Goal: Contribute content

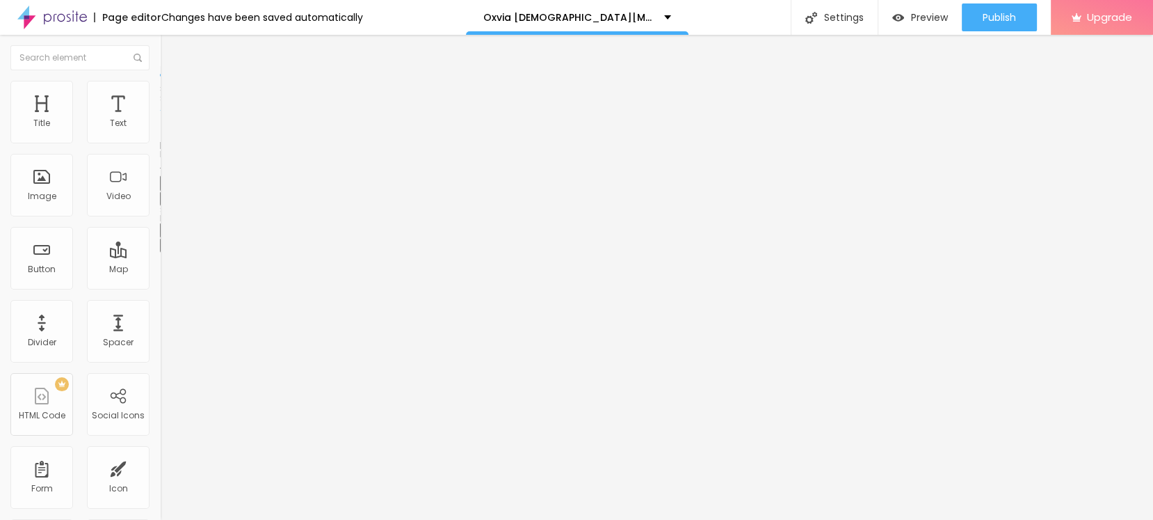
click at [160, 206] on button "button" at bounding box center [169, 198] width 19 height 15
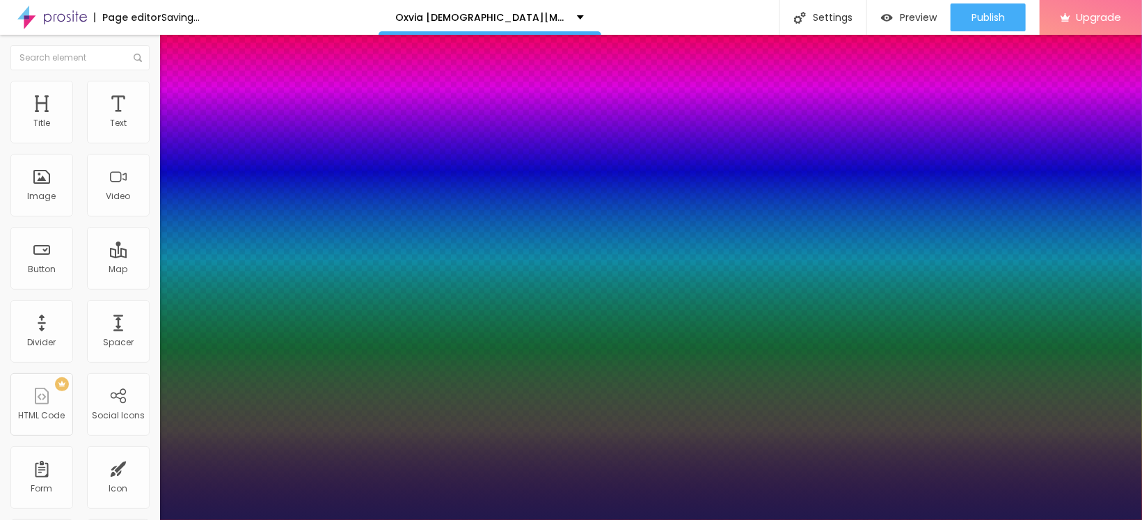
type input "1"
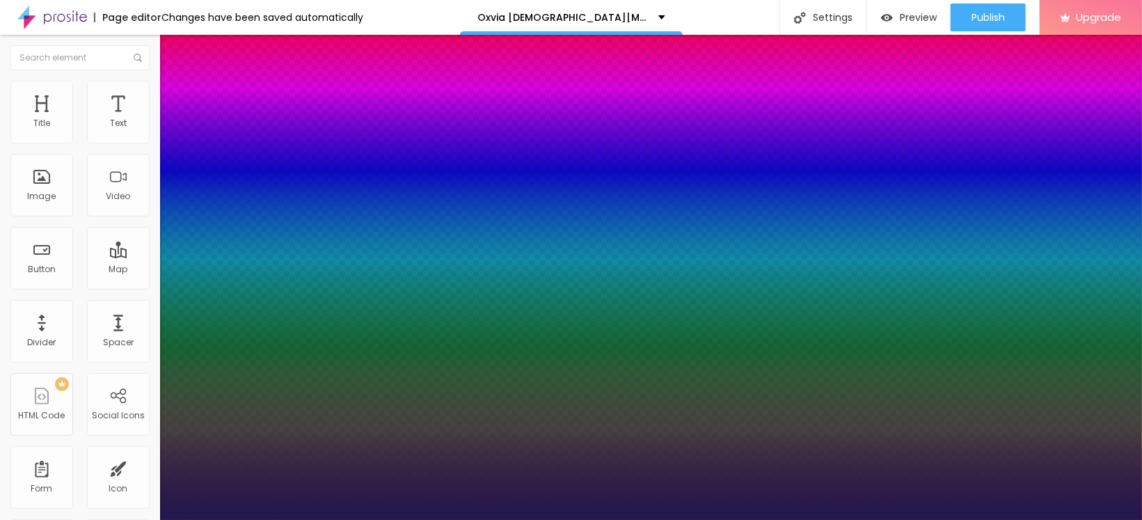
type input "17"
type input "1"
type input "30"
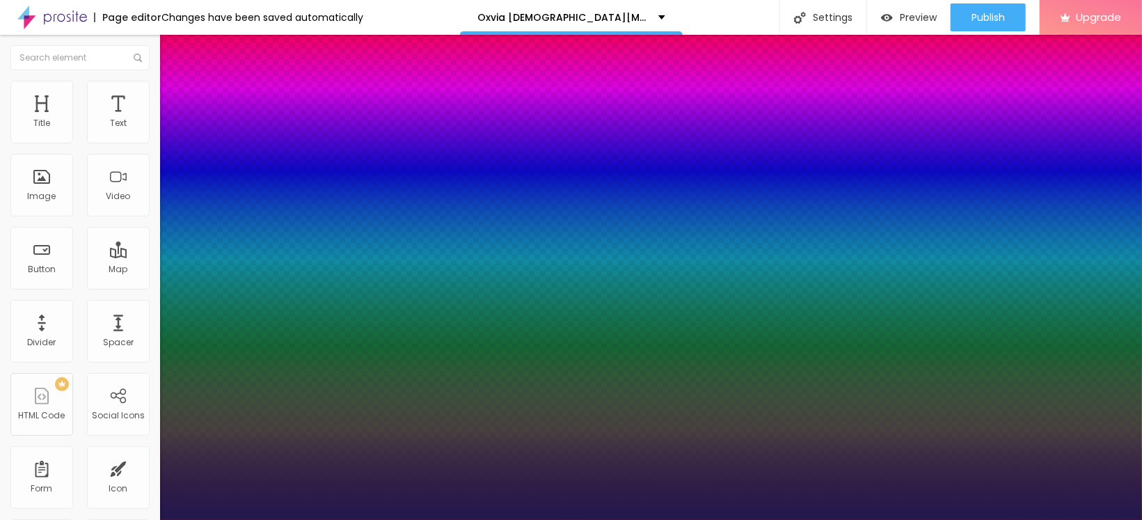
type input "1"
type input "41"
type input "1"
type input "45"
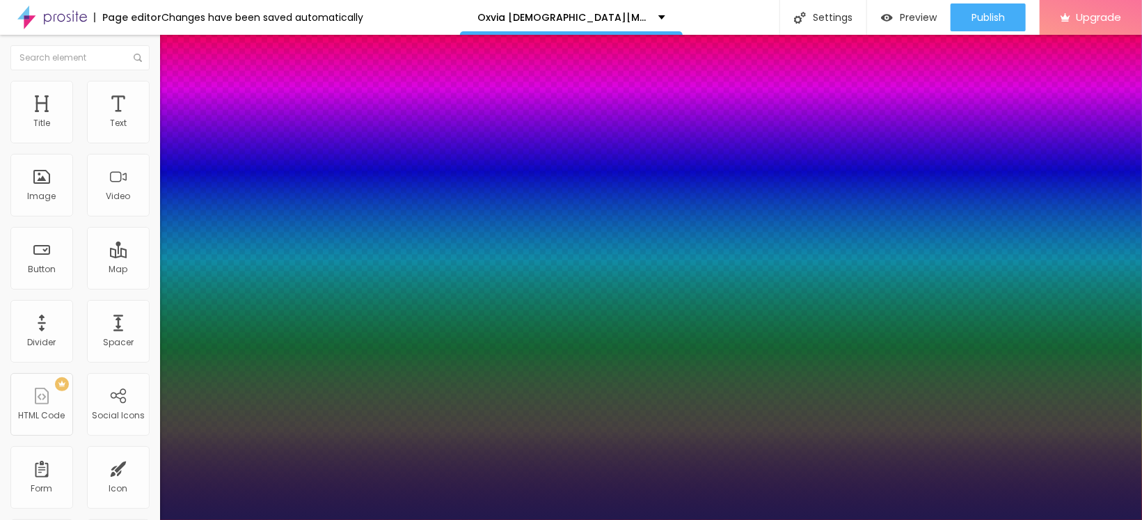
type input "45"
type input "1"
type input "48"
type input "1"
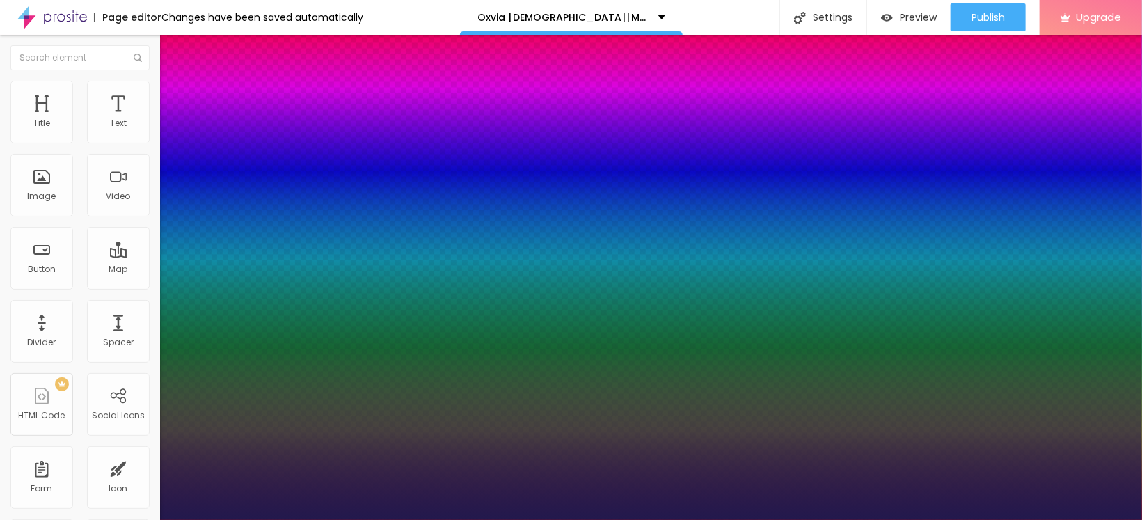
type input "49"
type input "1"
type input "50"
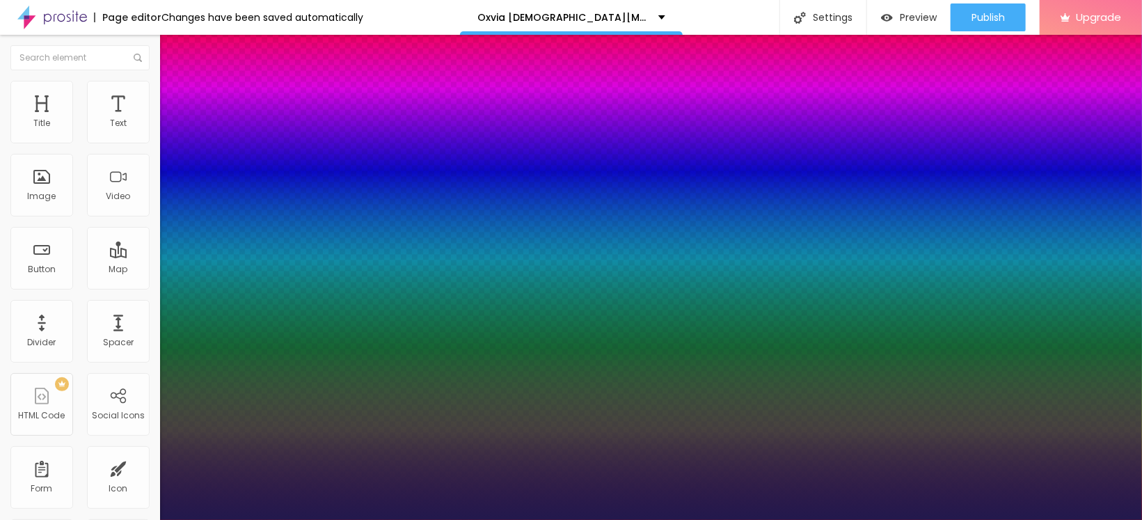
type input "1"
type input "52"
type input "1"
type input "53"
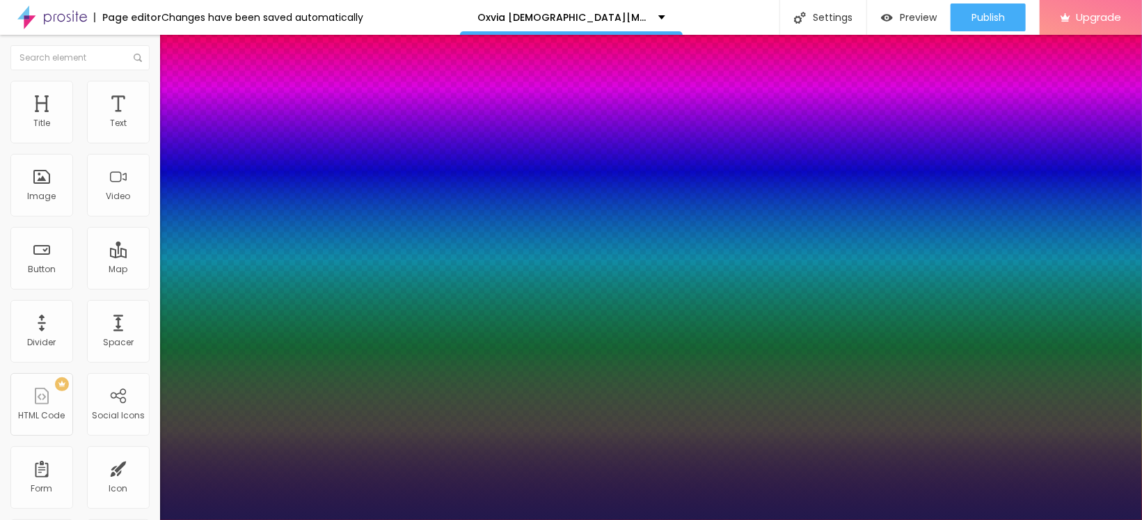
type input "53"
type input "1"
type input "52"
type input "1"
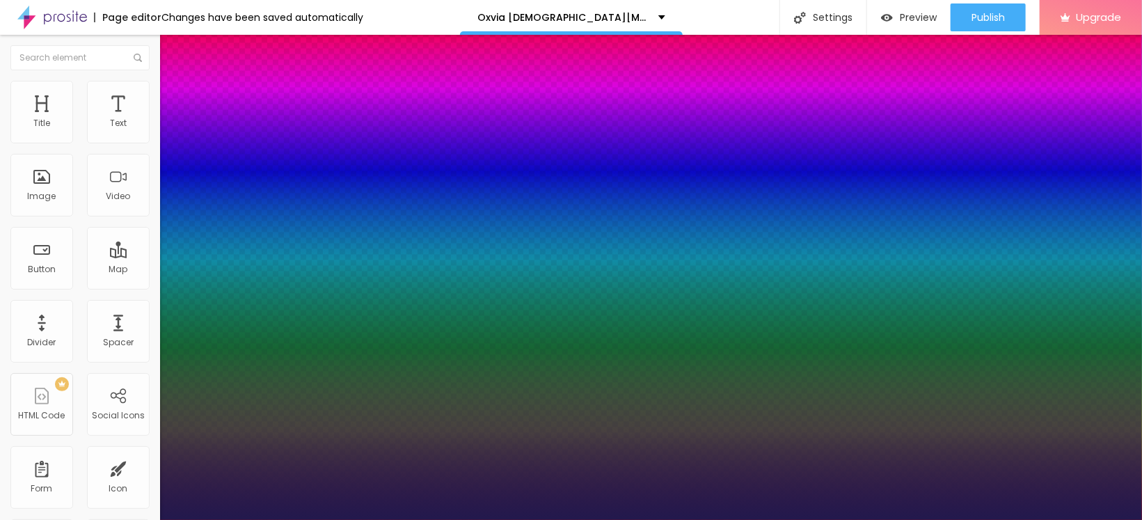
type input "50"
type input "1"
type input "47"
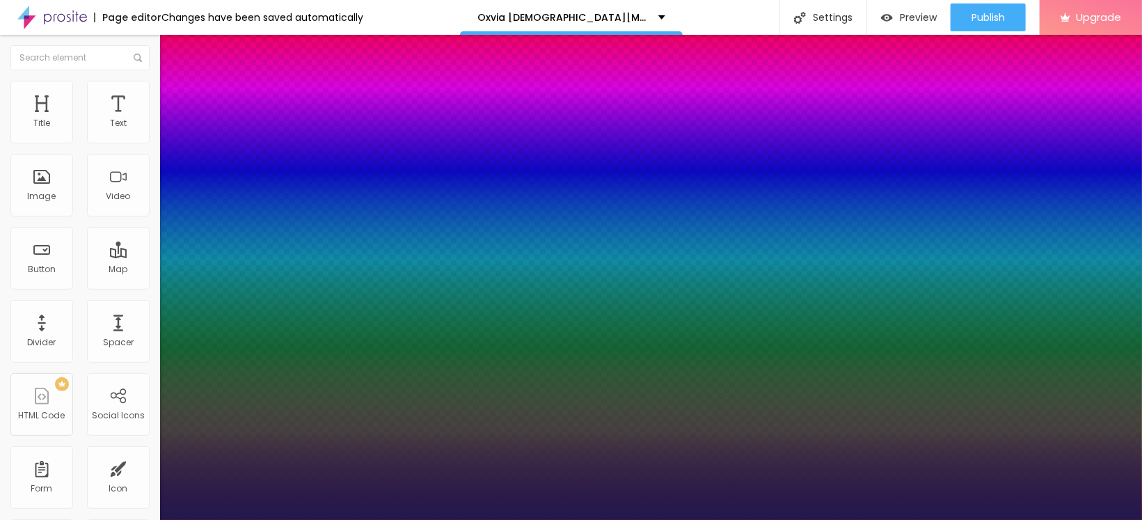
type input "1"
drag, startPoint x: 188, startPoint y: 392, endPoint x: 222, endPoint y: 395, distance: 34.2
type input "47"
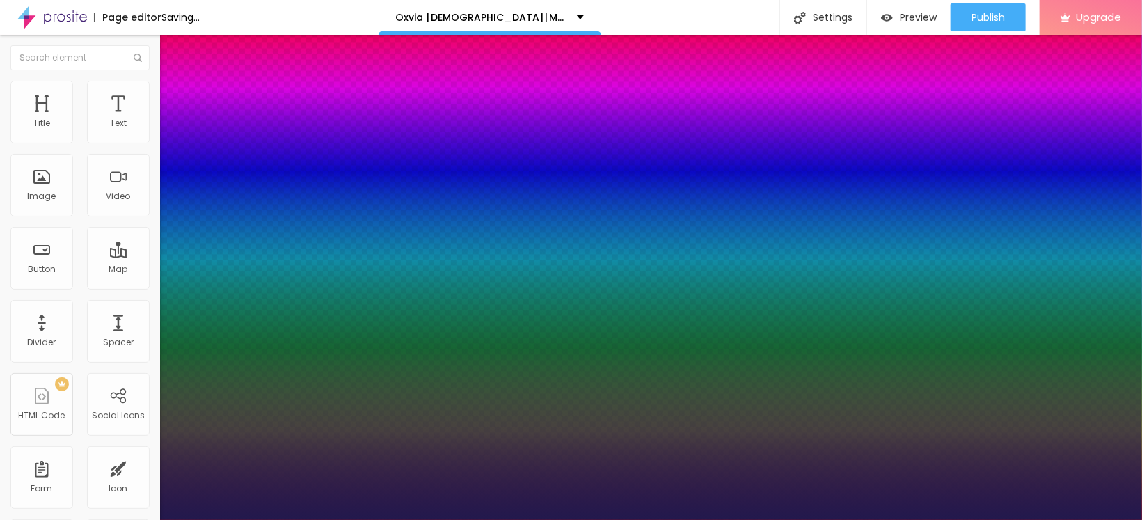
type input "1"
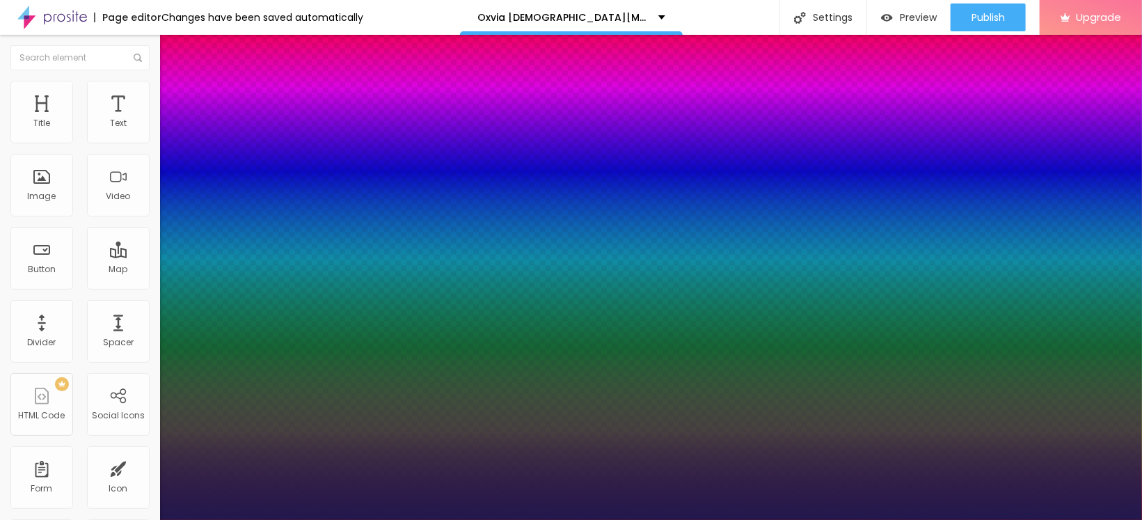
select select "CrimsonTextBold"
type input "1"
click at [517, 519] on div at bounding box center [571, 520] width 1142 height 0
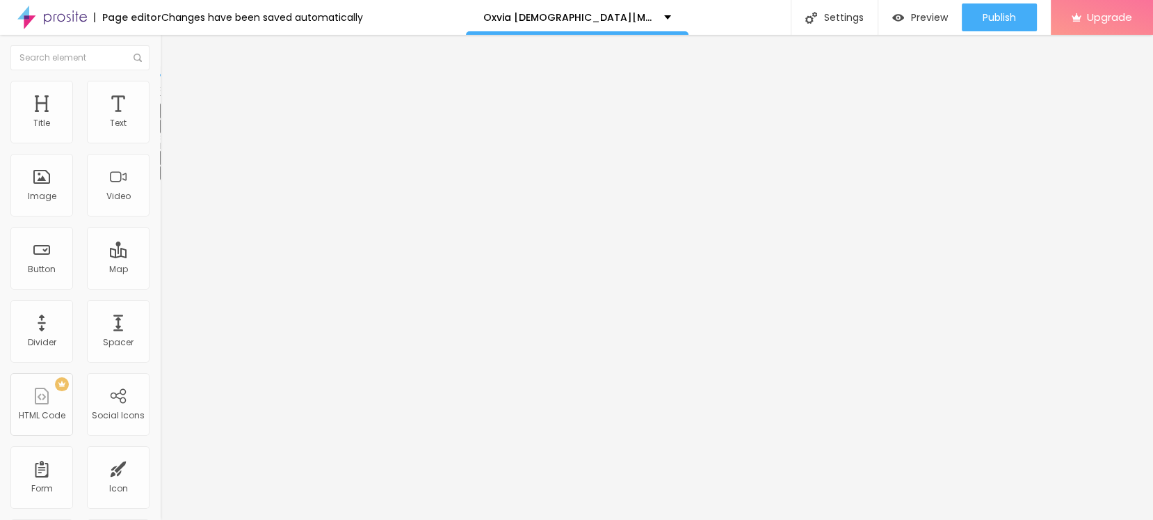
click at [170, 56] on div "Edit Text" at bounding box center [201, 50] width 63 height 11
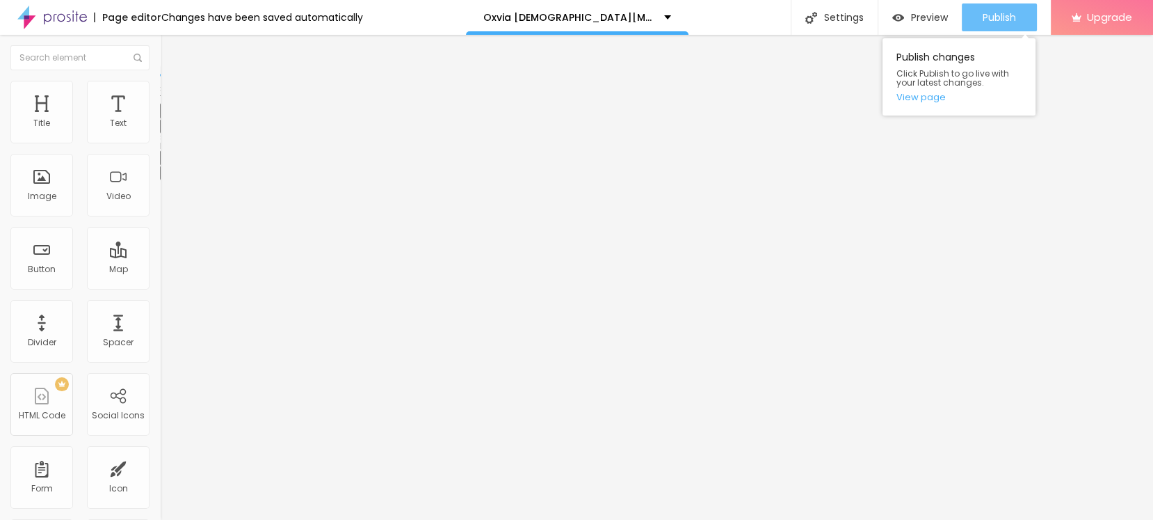
click at [1004, 15] on span "Publish" at bounding box center [999, 17] width 33 height 11
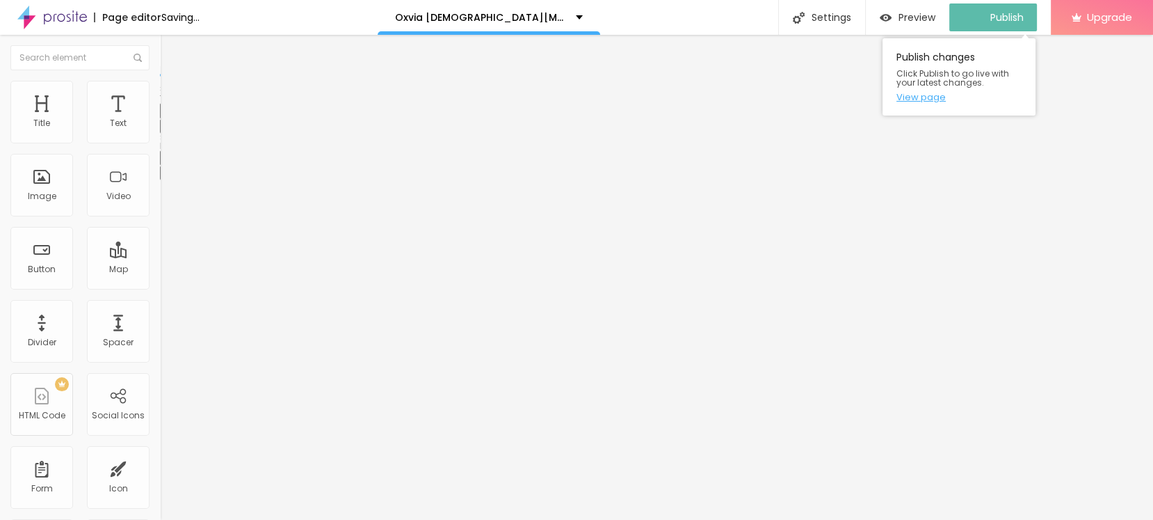
click at [925, 100] on link "View page" at bounding box center [959, 97] width 125 height 9
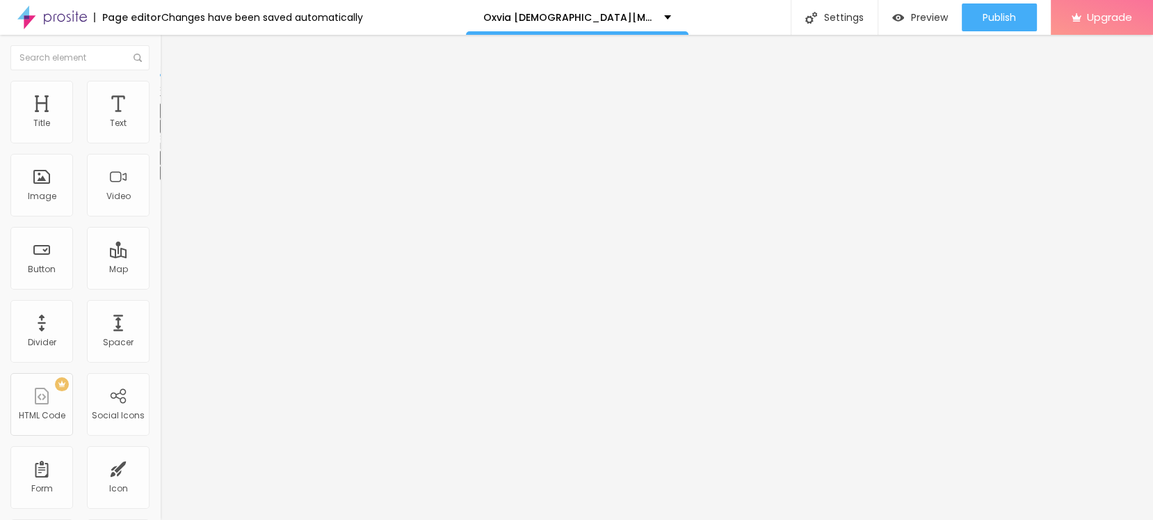
click at [160, 57] on button "Edit Text" at bounding box center [240, 51] width 160 height 32
click at [160, 120] on span "Add image" at bounding box center [188, 114] width 57 height 12
drag, startPoint x: 52, startPoint y: 382, endPoint x: 69, endPoint y: 372, distance: 19.3
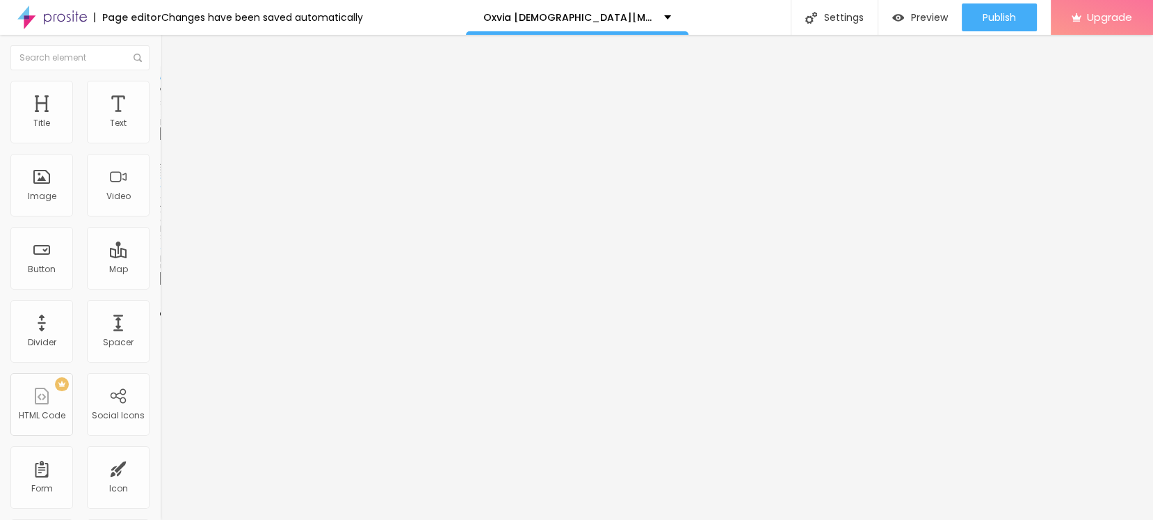
click at [160, 285] on input "https://" at bounding box center [243, 278] width 167 height 14
paste input "[DOMAIN_NAME][URL][DEMOGRAPHIC_DATA][MEDICAL_DATA]"
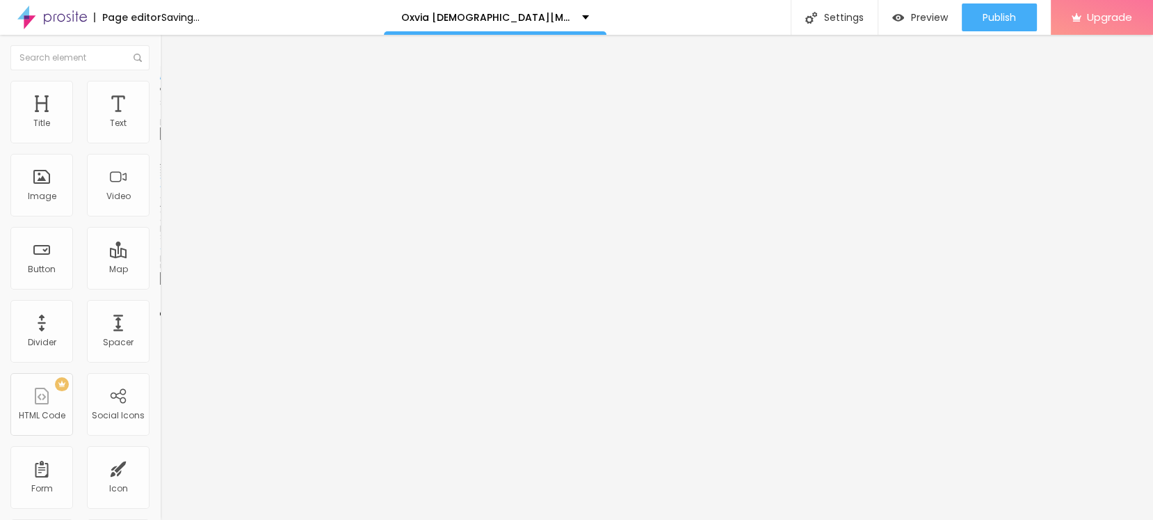
type input "[URL][DOMAIN_NAME][DEMOGRAPHIC_DATA][MEDICAL_DATA]"
click at [160, 141] on input "text" at bounding box center [243, 134] width 167 height 14
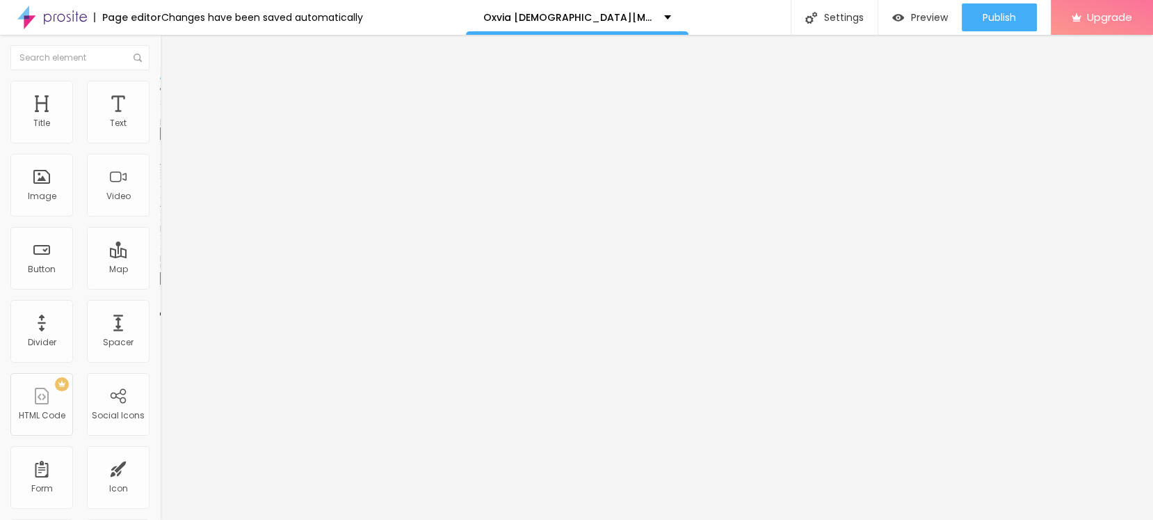
paste input "Oxvia [DEMOGRAPHIC_DATA][MEDICAL_DATA]"
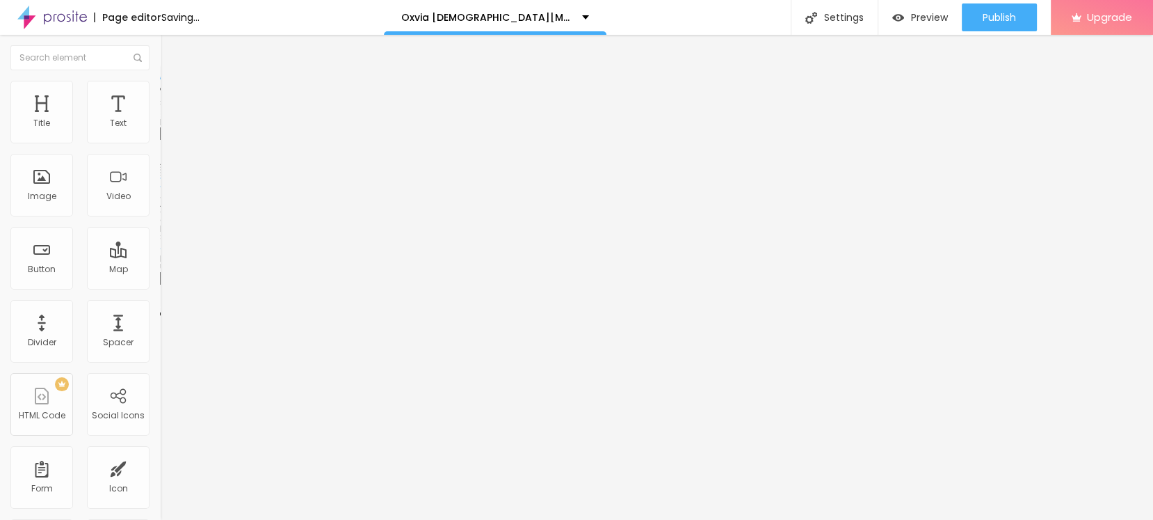
type input "Oxvia [DEMOGRAPHIC_DATA][MEDICAL_DATA]"
click at [173, 96] on span "Style" at bounding box center [183, 90] width 20 height 12
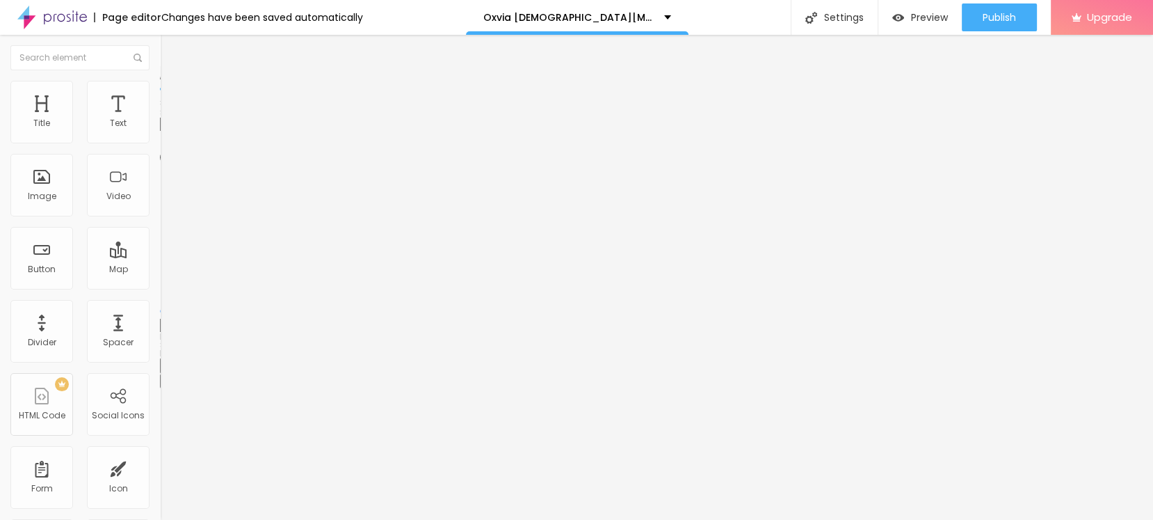
type input "95"
type input "90"
type input "85"
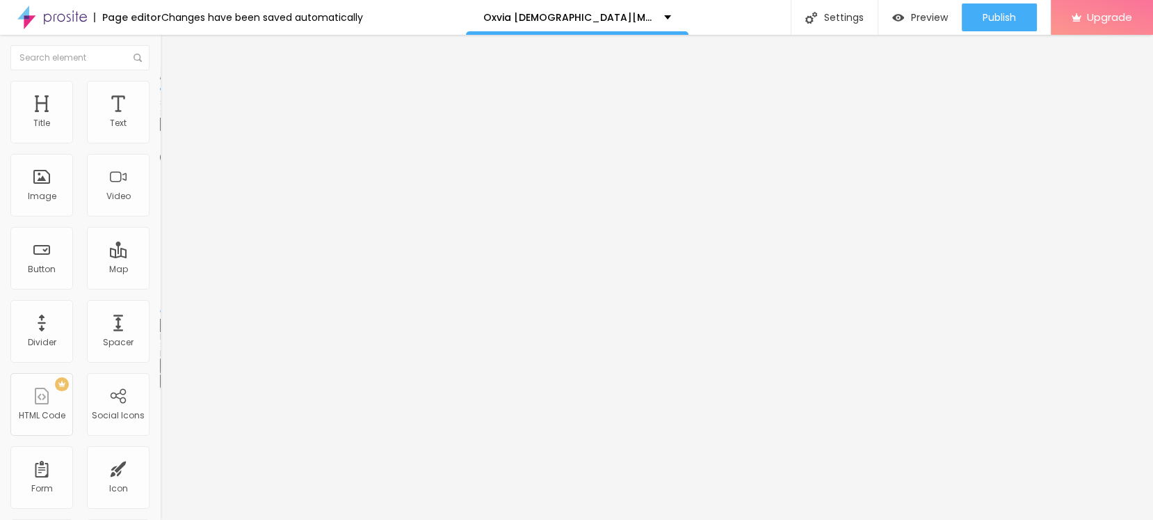
type input "85"
type input "75"
type input "65"
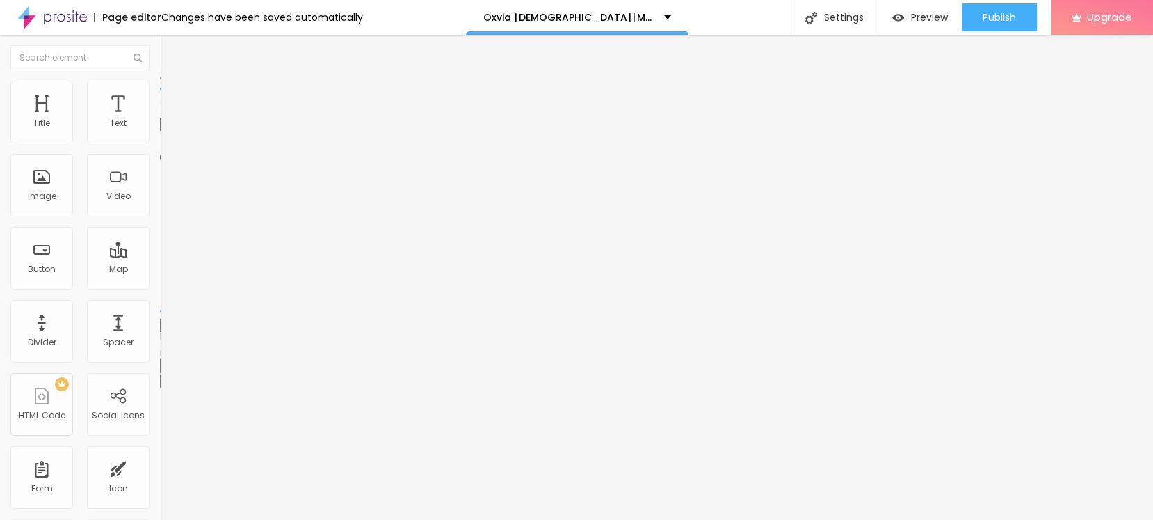
type input "55"
type input "45"
type input "35"
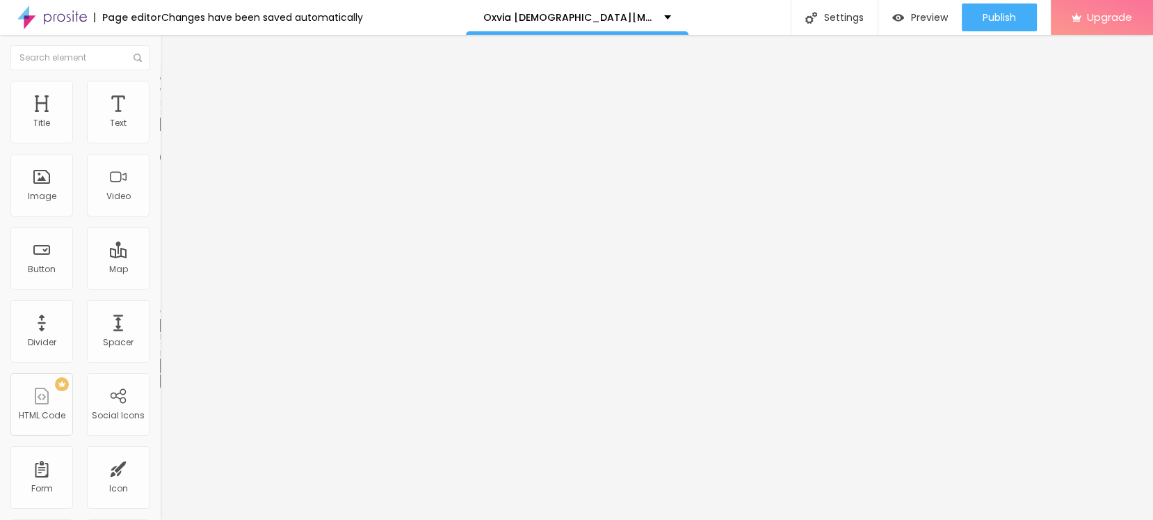
type input "35"
type input "30"
type input "20"
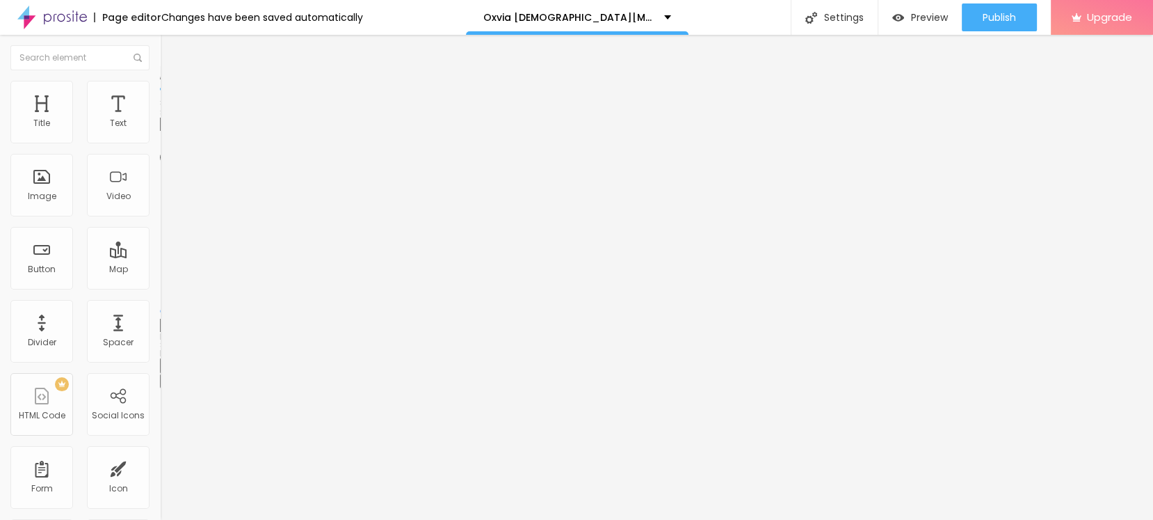
type input "15"
type input "10"
type input "15"
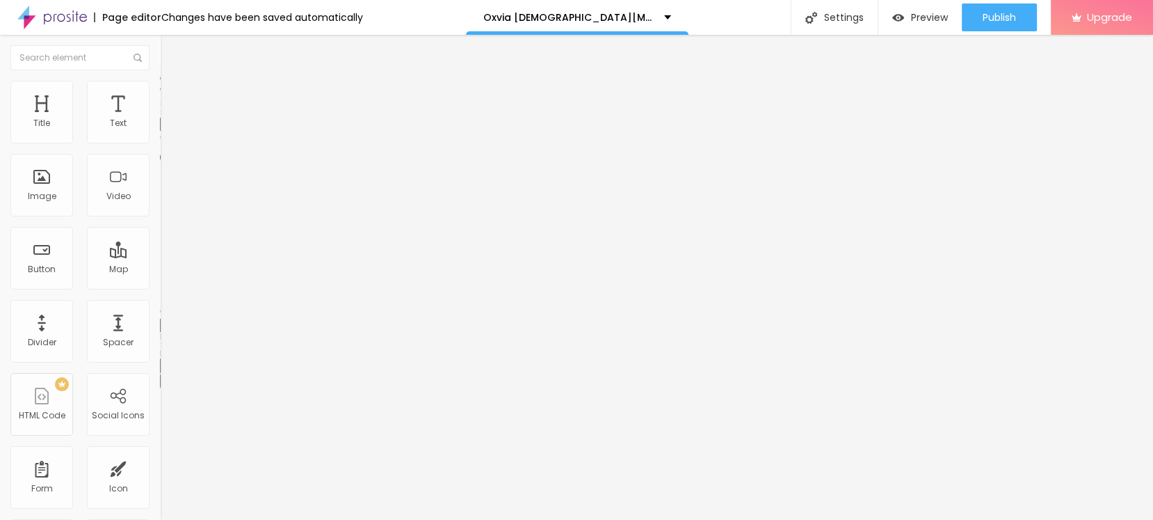
type input "15"
type input "20"
type input "25"
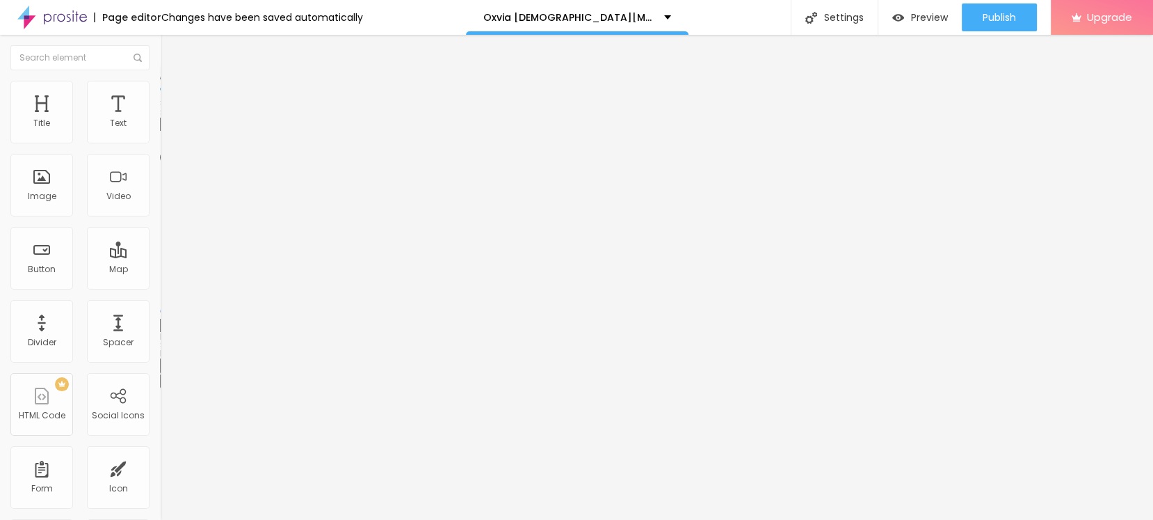
type input "30"
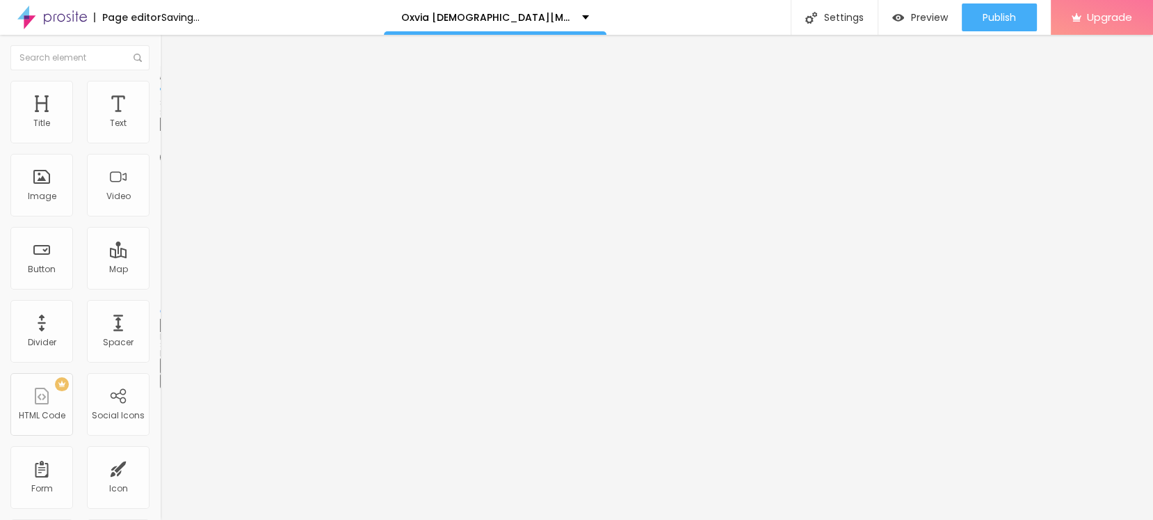
type input "25"
drag, startPoint x: 138, startPoint y: 150, endPoint x: 38, endPoint y: 154, distance: 99.6
type input "25"
click at [160, 143] on input "range" at bounding box center [205, 136] width 90 height 11
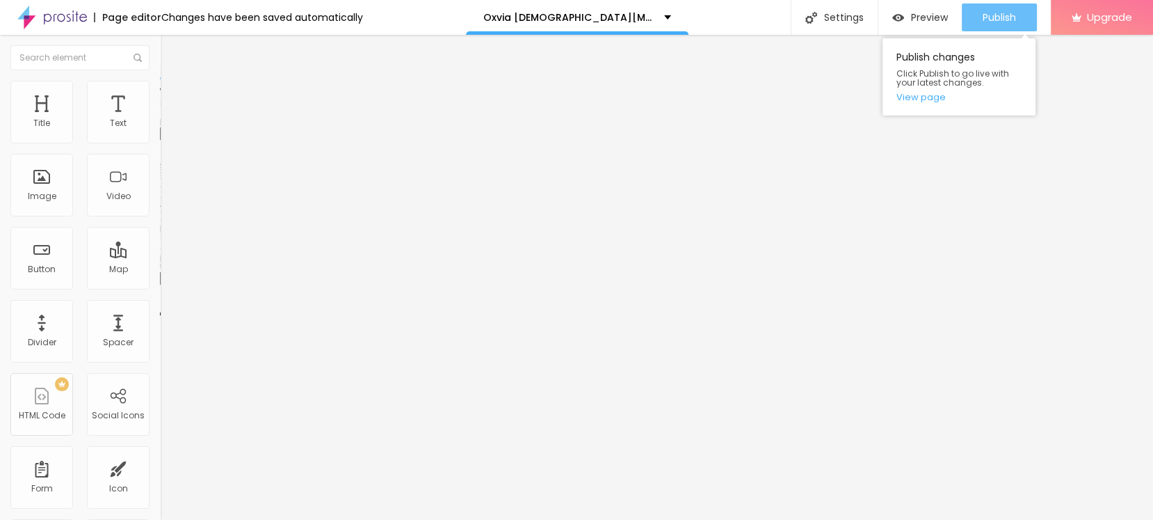
click at [1014, 15] on span "Publish" at bounding box center [999, 17] width 33 height 11
click at [927, 101] on link "View page" at bounding box center [959, 97] width 125 height 9
